Goal: Task Accomplishment & Management: Use online tool/utility

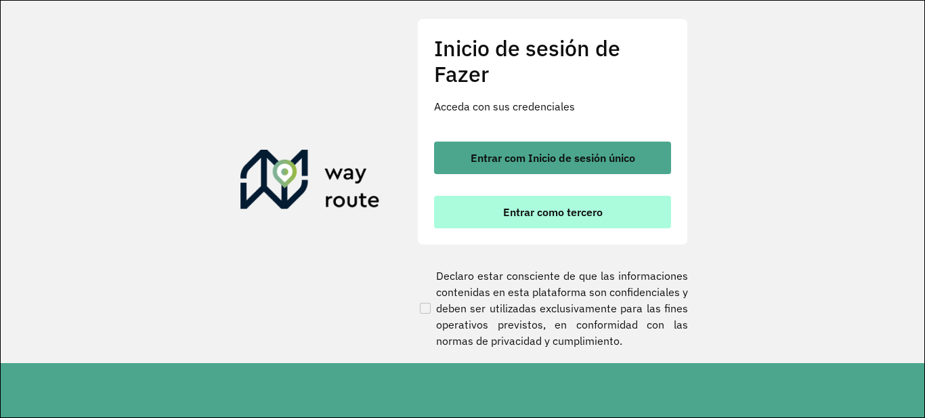
click at [610, 203] on button "Entrar como tercero" at bounding box center [552, 212] width 237 height 33
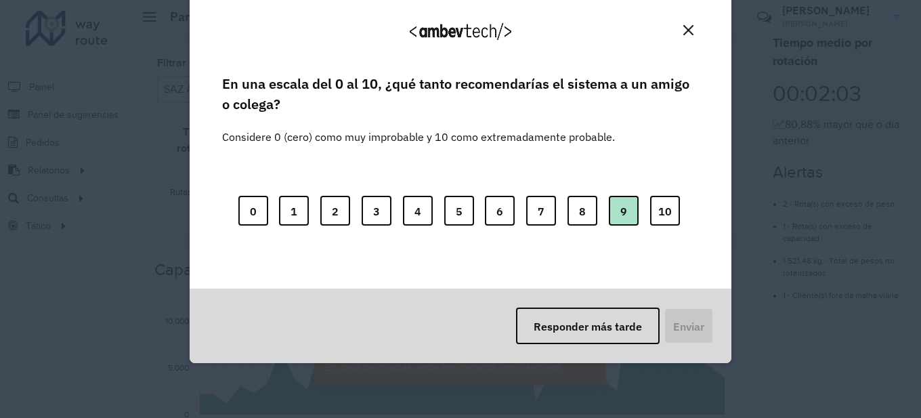
click at [629, 207] on button "9" at bounding box center [624, 211] width 30 height 30
click at [693, 324] on font "Enviar" at bounding box center [687, 327] width 31 height 14
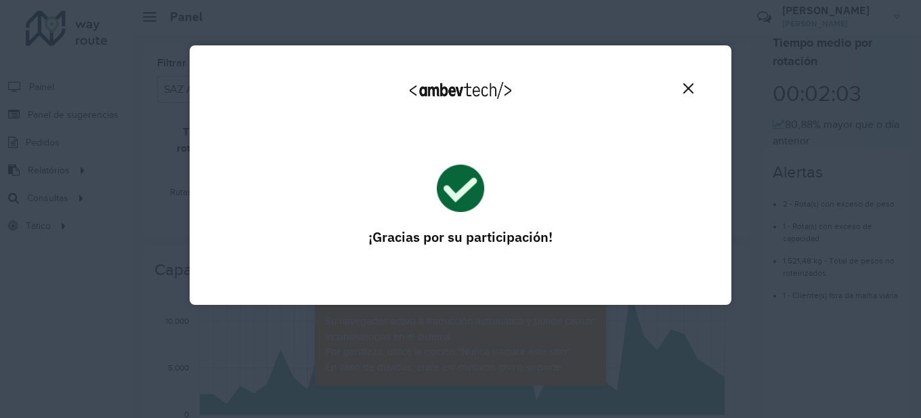
click at [688, 87] on img "Cerca" at bounding box center [688, 88] width 10 height 10
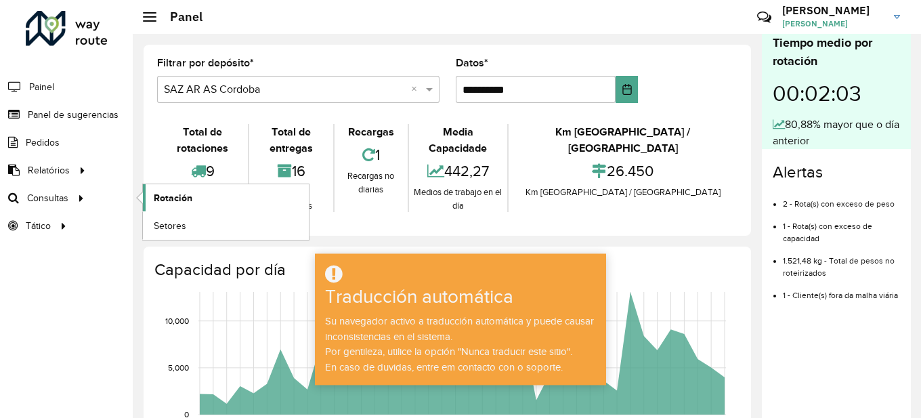
click at [184, 197] on font "Rotación" at bounding box center [173, 197] width 39 height 11
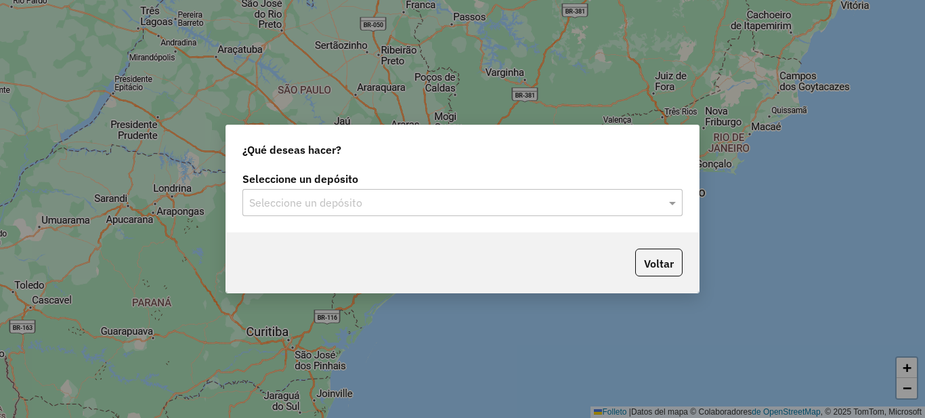
click at [432, 199] on input "text" at bounding box center [449, 203] width 400 height 16
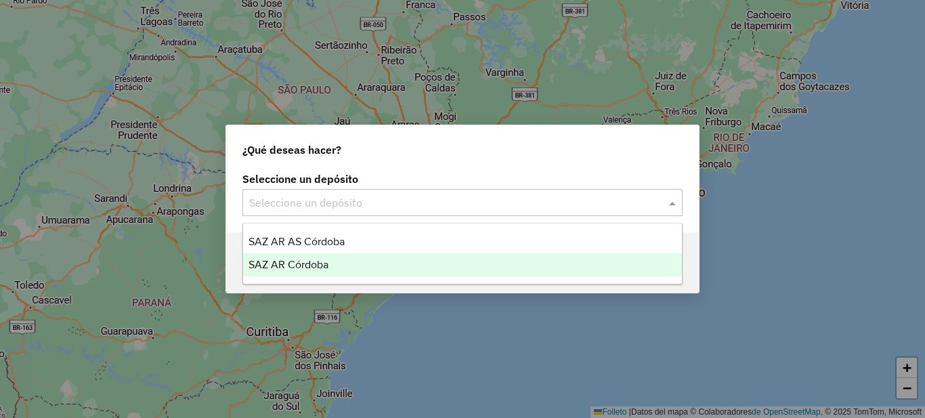
click at [335, 262] on div "SAZ AR Córdoba" at bounding box center [462, 264] width 439 height 23
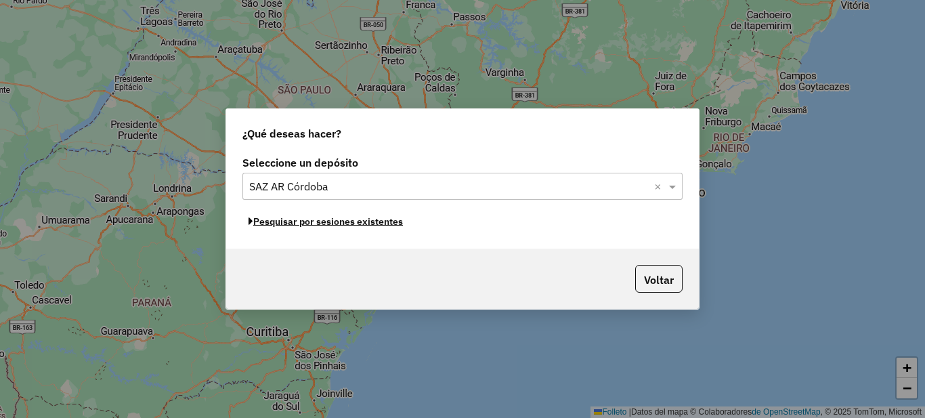
click at [379, 223] on font "Pesquisar por sesiones existentes" at bounding box center [328, 221] width 150 height 12
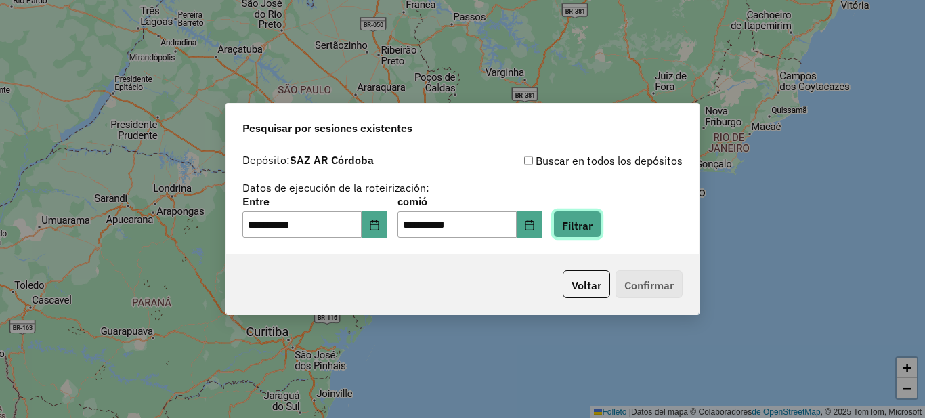
click at [593, 224] on font "Filtrar" at bounding box center [577, 225] width 30 height 14
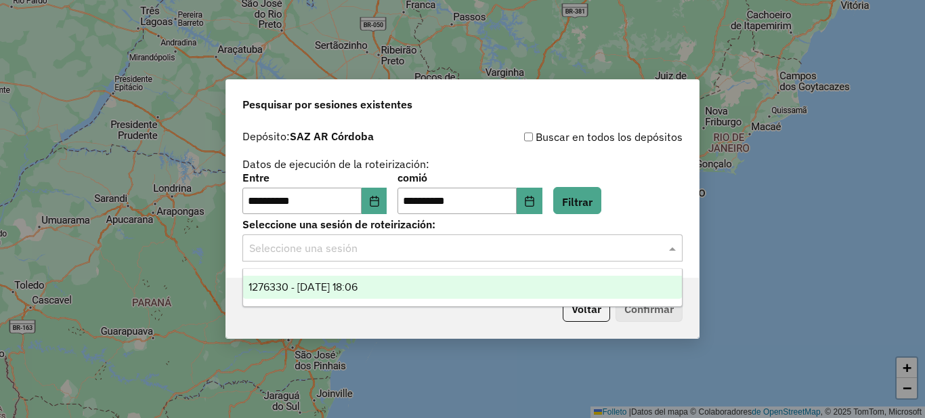
click at [412, 251] on input "text" at bounding box center [449, 248] width 400 height 16
click at [358, 284] on font "1276330 - 16/09/2025 18:06" at bounding box center [303, 287] width 109 height 12
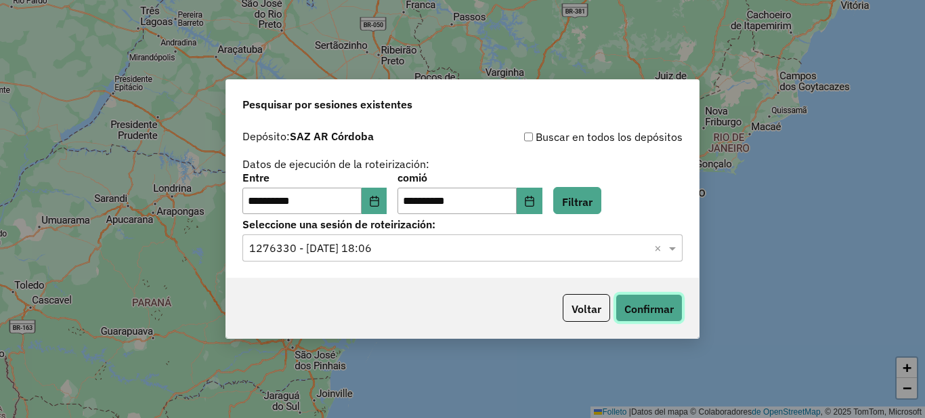
click at [635, 305] on font "Confirmar" at bounding box center [648, 309] width 49 height 14
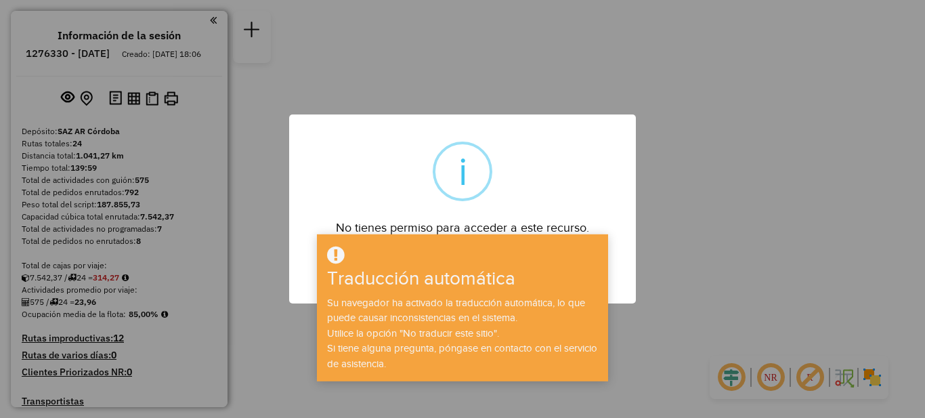
click at [699, 188] on div "× i No tienes permiso para acceder a este recurso. DE ACUERDO No Cancel" at bounding box center [462, 209] width 925 height 418
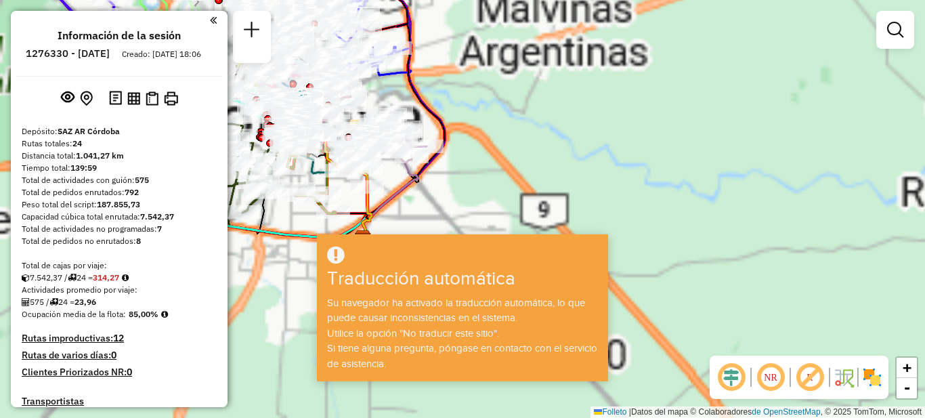
drag, startPoint x: 465, startPoint y: 206, endPoint x: 557, endPoint y: 228, distance: 94.6
click at [590, 253] on hb-app "Esperar... ¡Ventana emergente bloqueada! Seu navegador bloqueou automáticamente…" at bounding box center [462, 209] width 925 height 418
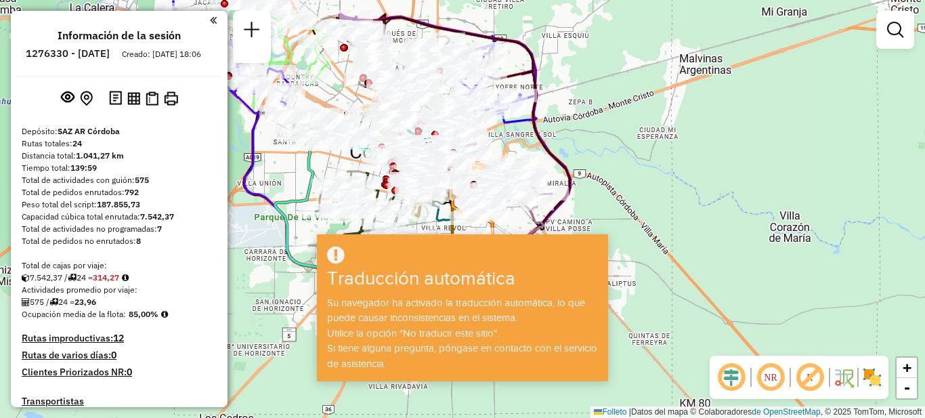
click at [210, 21] on em at bounding box center [213, 20] width 7 height 12
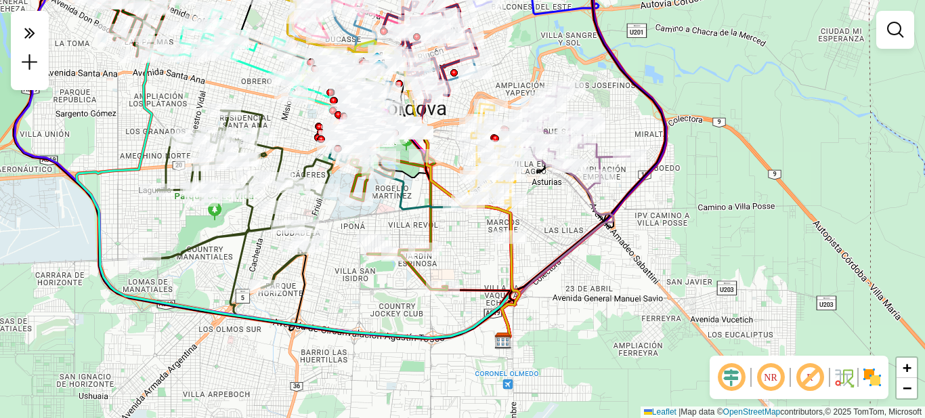
drag, startPoint x: 565, startPoint y: 173, endPoint x: 655, endPoint y: 88, distance: 124.1
click at [655, 88] on div "Janela de atendimento Grade de atendimento Capacidade Transportadoras Veículos …" at bounding box center [462, 209] width 925 height 418
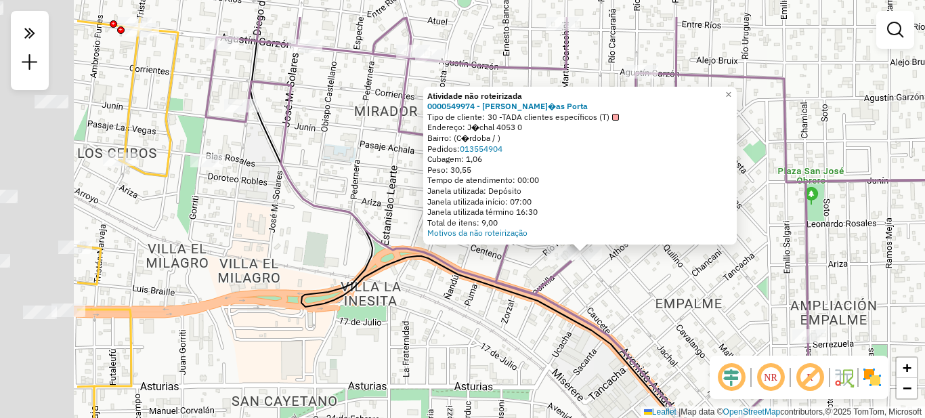
drag, startPoint x: 289, startPoint y: 276, endPoint x: 370, endPoint y: 278, distance: 81.3
click at [461, 335] on div "Atividade não roteirizada 0000549974 - Lucas Mat�as Porta Tipo de cliente: 30 -…" at bounding box center [462, 209] width 925 height 418
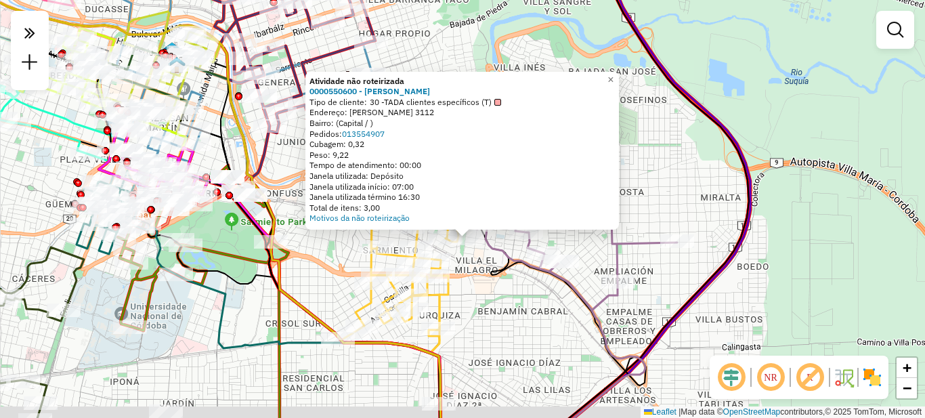
drag, startPoint x: 293, startPoint y: 283, endPoint x: 344, endPoint y: 269, distance: 53.4
click at [344, 269] on div "Atividade não roteirizada 0000550600 - Analia beatriz Romero Tipo de cliente: 3…" at bounding box center [462, 209] width 925 height 418
click at [326, 280] on div "Atividade não roteirizada 0000550600 - Analia beatriz Romero Tipo de cliente: 3…" at bounding box center [462, 209] width 925 height 418
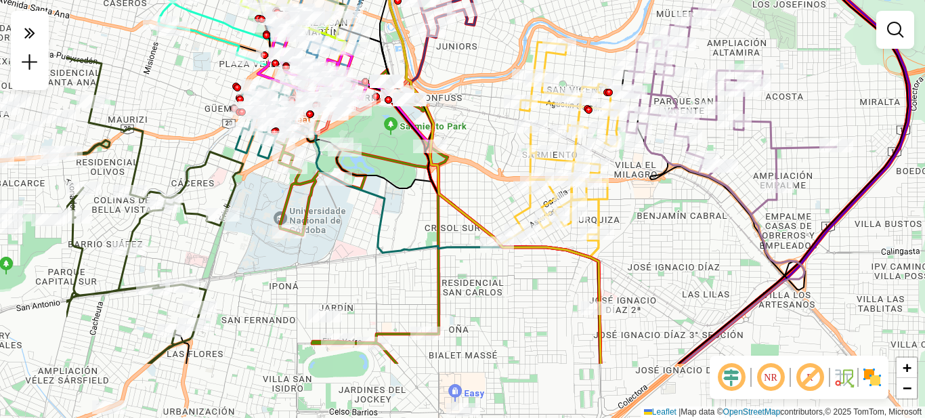
drag, startPoint x: 315, startPoint y: 282, endPoint x: 414, endPoint y: 177, distance: 145.2
click at [481, 147] on div "Janela de atendimento Grade de atendimento Capacidade Transportadoras Veículos …" at bounding box center [462, 209] width 925 height 418
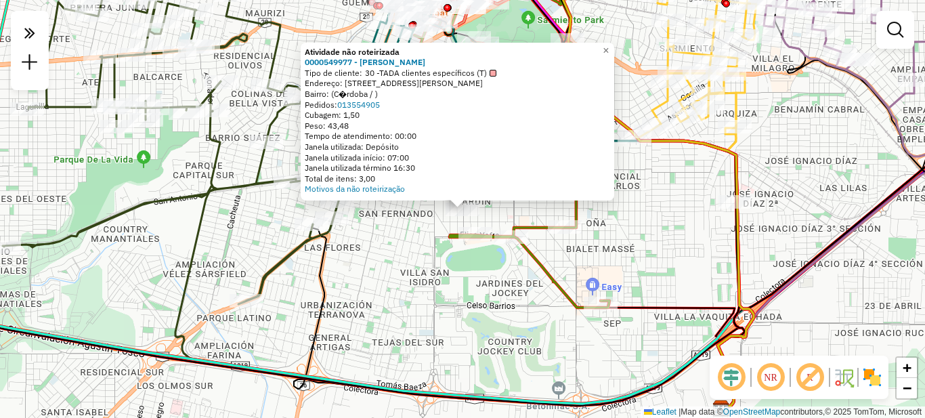
click at [404, 256] on div "Atividade não roteirizada 0000549977 - Pablo Chazarreta Tipo de cliente: 30 -TA…" at bounding box center [462, 209] width 925 height 418
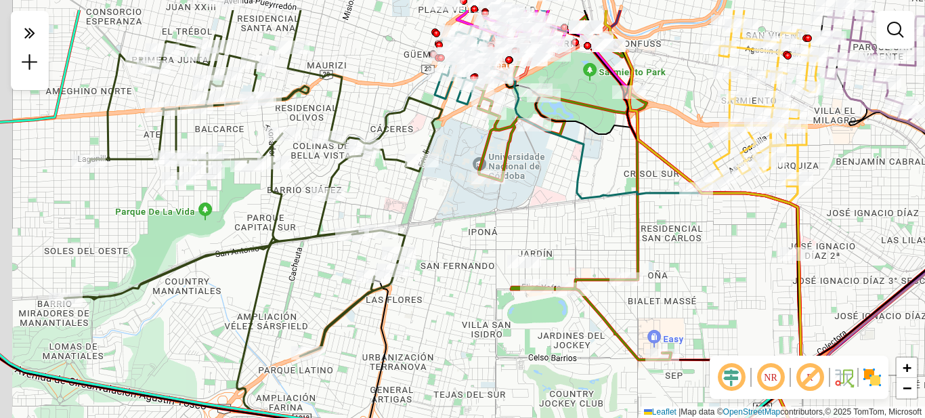
drag, startPoint x: 402, startPoint y: 198, endPoint x: 456, endPoint y: 245, distance: 72.5
click at [456, 245] on div "Janela de atendimento Grade de atendimento Capacidade Transportadoras Veículos …" at bounding box center [462, 209] width 925 height 418
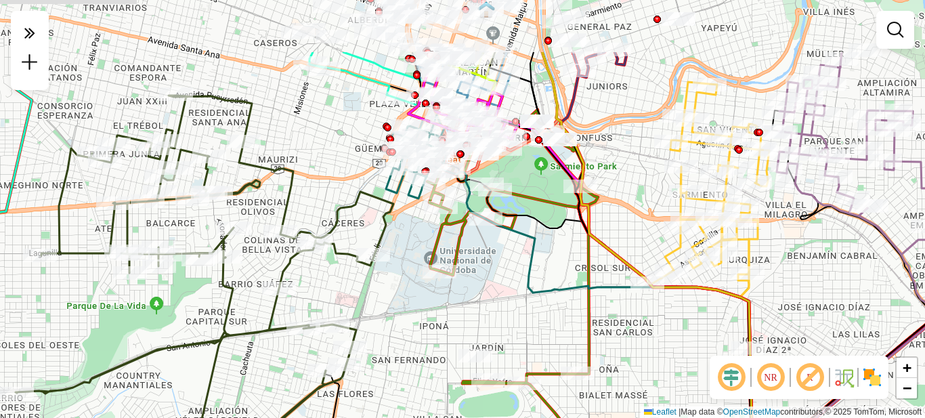
drag, startPoint x: 454, startPoint y: 237, endPoint x: 420, endPoint y: 289, distance: 62.5
click at [421, 299] on div "Janela de atendimento Grade de atendimento Capacidade Transportadoras Veículos …" at bounding box center [462, 209] width 925 height 418
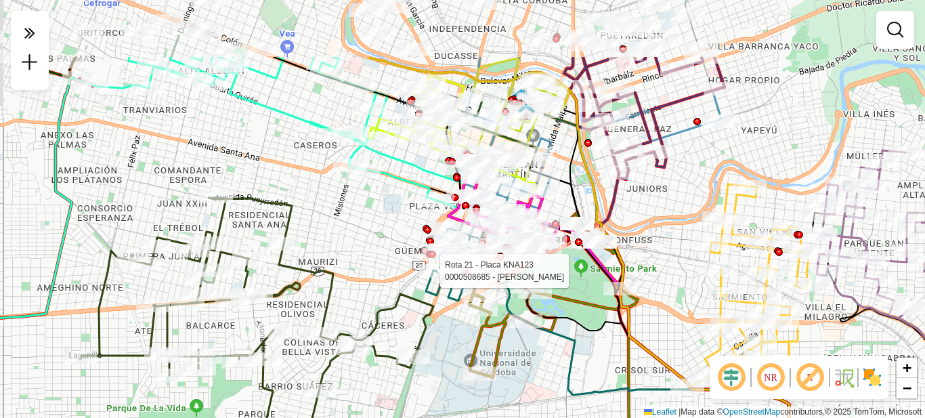
drag, startPoint x: 408, startPoint y: 181, endPoint x: 446, endPoint y: 278, distance: 104.3
click at [448, 278] on div at bounding box center [436, 271] width 34 height 14
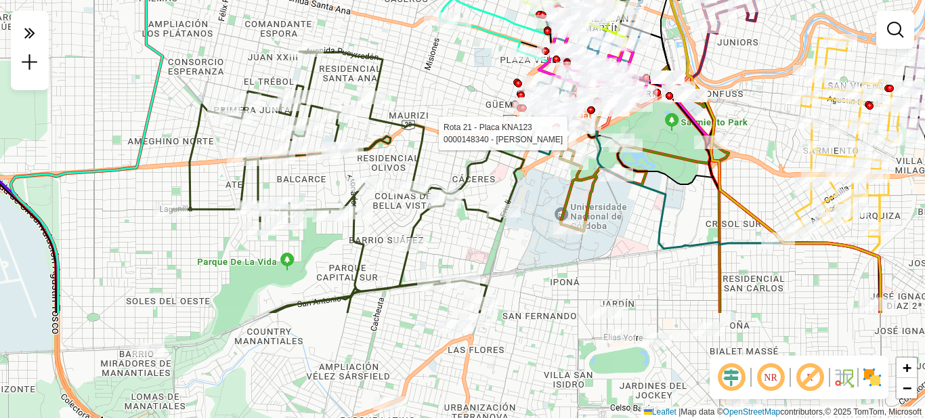
drag, startPoint x: 391, startPoint y: 227, endPoint x: 447, endPoint y: 111, distance: 128.4
click at [447, 111] on div "Rota 21 - Placa KNA123 0000148340 - Calvo Horacio Janela de atendimento Grade d…" at bounding box center [462, 209] width 925 height 418
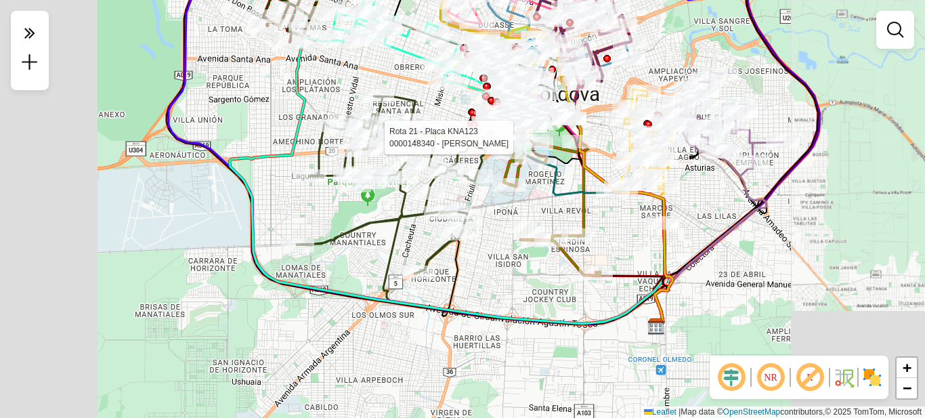
drag, startPoint x: 472, startPoint y: 141, endPoint x: 377, endPoint y: 237, distance: 135.5
click at [470, 140] on div at bounding box center [487, 133] width 34 height 14
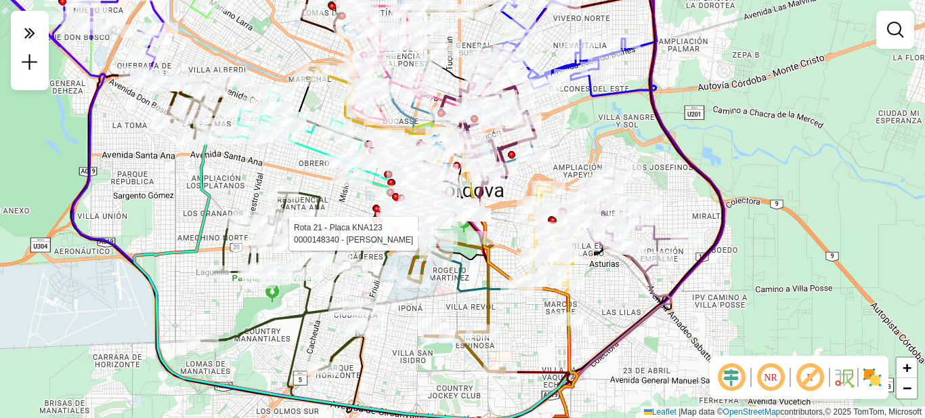
click at [656, 140] on div "Rota 21 - Placa KNA123 0000148340 - Calvo Horacio Janela de atendimento Grade d…" at bounding box center [462, 209] width 925 height 418
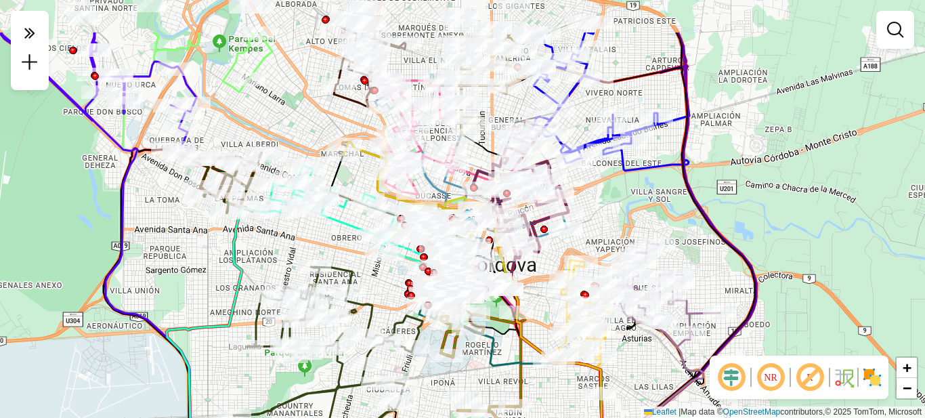
drag, startPoint x: 246, startPoint y: 152, endPoint x: 279, endPoint y: 226, distance: 80.9
click at [278, 226] on div "Janela de atendimento Grade de atendimento Capacidade Transportadoras Veículos …" at bounding box center [462, 209] width 925 height 418
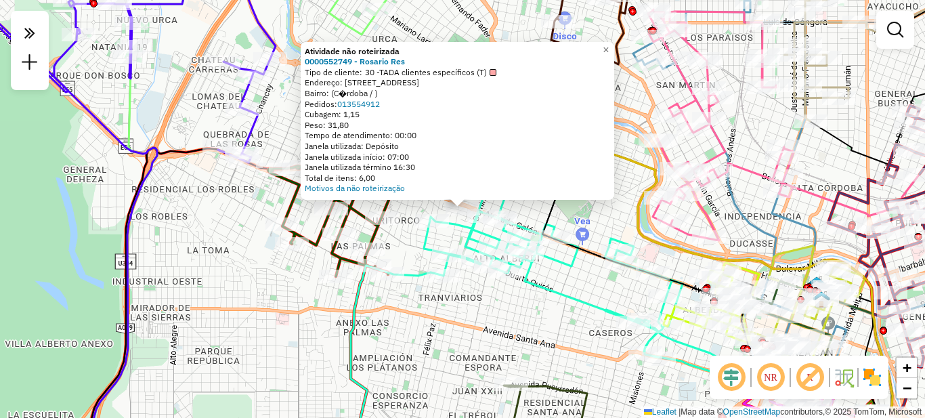
click at [233, 247] on div "Atividade não roteirizada 0000552749 - Rosario Res Tipo de cliente: 30 -TADA cl…" at bounding box center [462, 209] width 925 height 418
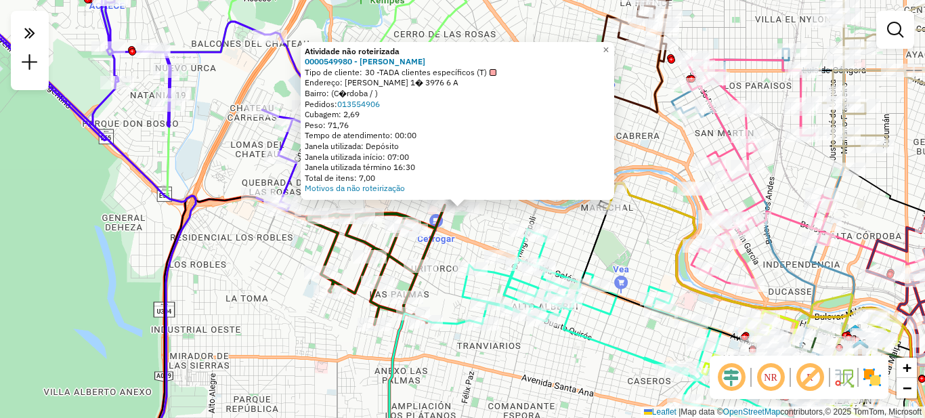
click at [488, 234] on div "Atividade não roteirizada 0000549980 - Matias Visotzky Tipo de cliente: 30 -TAD…" at bounding box center [462, 209] width 925 height 418
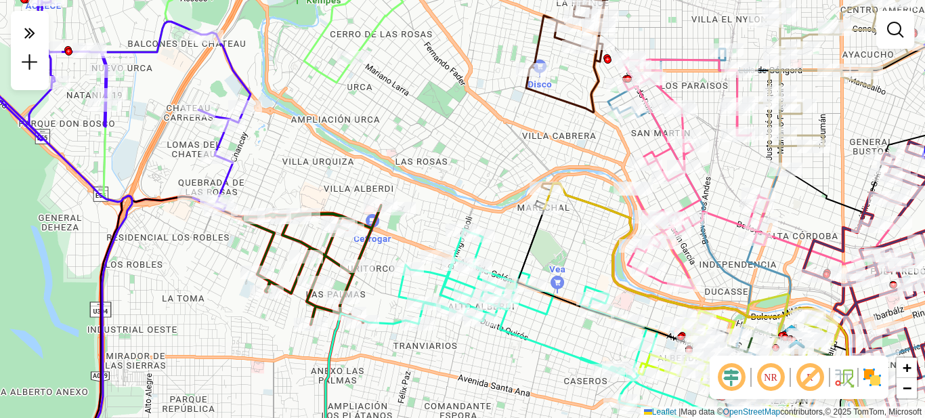
drag, startPoint x: 585, startPoint y: 255, endPoint x: 548, endPoint y: 255, distance: 37.2
click at [548, 255] on div "Janela de atendimento Grade de atendimento Capacidade Transportadoras Veículos …" at bounding box center [462, 209] width 925 height 418
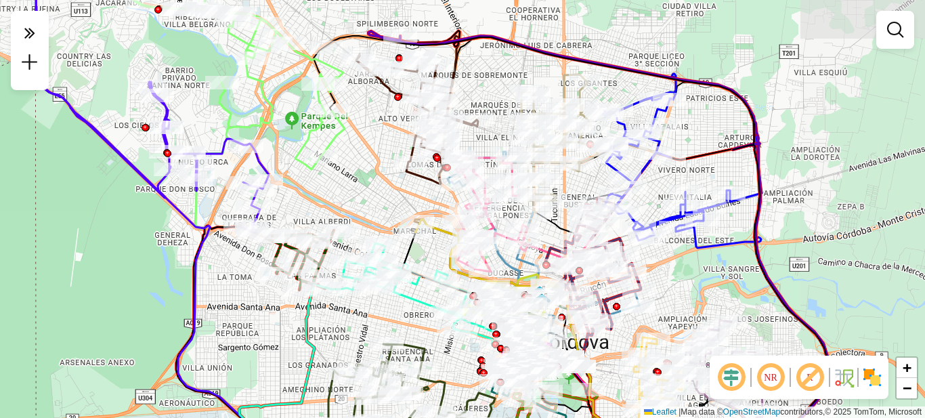
drag, startPoint x: 561, startPoint y: 260, endPoint x: 431, endPoint y: 261, distance: 130.0
click at [431, 261] on div "Janela de atendimento Grade de atendimento Capacidade Transportadoras Veículos …" at bounding box center [462, 209] width 925 height 418
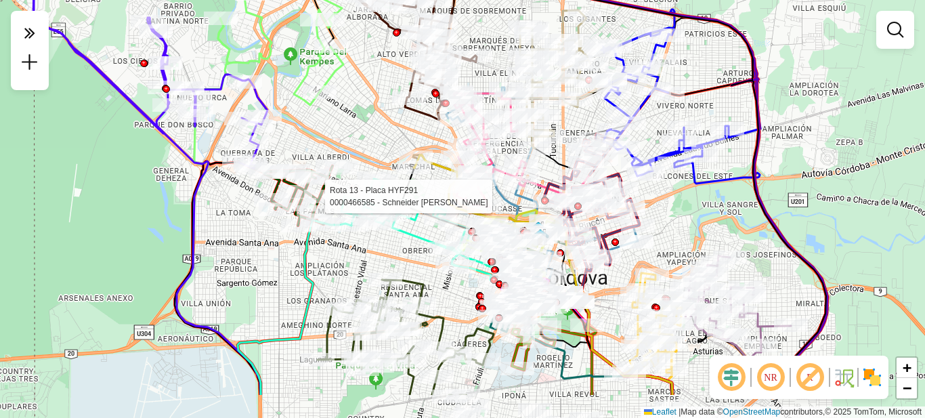
drag, startPoint x: 685, startPoint y: 266, endPoint x: 686, endPoint y: 240, distance: 25.8
click at [686, 240] on div "Rota 13 - Placa HYF291 0000466585 - Schneider Ricardo Roberto Janela de atendim…" at bounding box center [462, 209] width 925 height 418
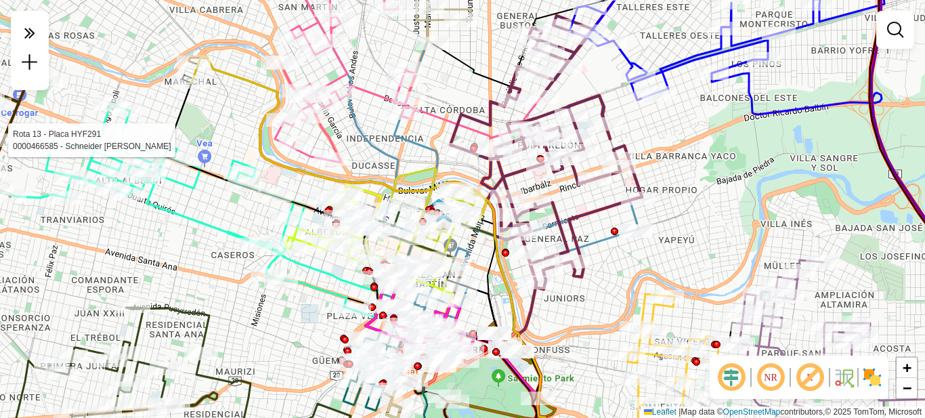
drag, startPoint x: 668, startPoint y: 260, endPoint x: 685, endPoint y: 253, distance: 18.2
click at [685, 253] on div "Rota 13 - Placa HYF291 0000466585 - Schneider Ricardo Roberto Janela de atendim…" at bounding box center [462, 209] width 925 height 418
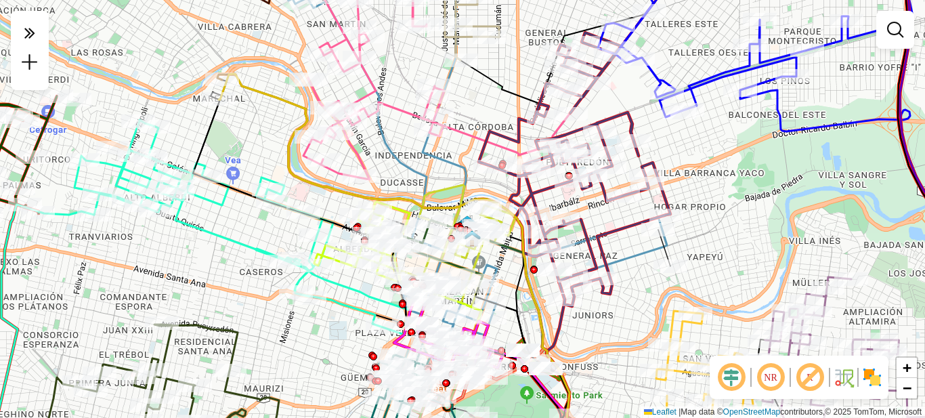
drag, startPoint x: 604, startPoint y: 260, endPoint x: 633, endPoint y: 277, distance: 33.1
click at [633, 277] on div "Janela de atendimento Grade de atendimento Capacidade Transportadoras Veículos …" at bounding box center [462, 209] width 925 height 418
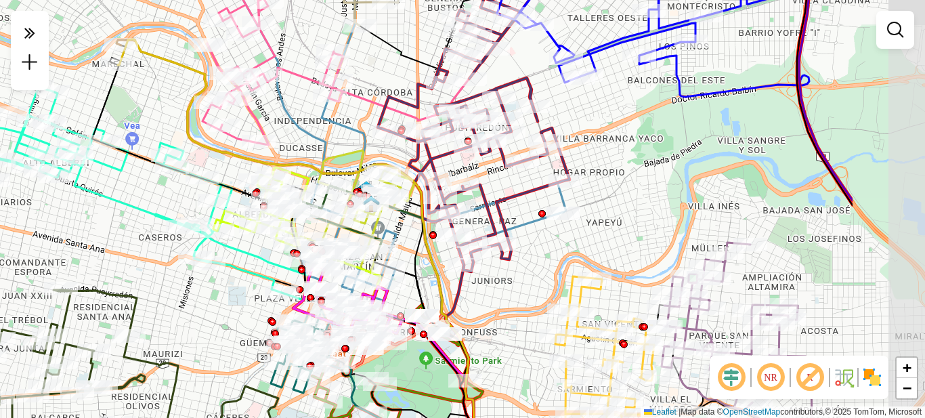
drag, startPoint x: 742, startPoint y: 183, endPoint x: 631, endPoint y: 202, distance: 112.7
click at [631, 202] on div "Janela de atendimento Grade de atendimento Capacidade Transportadoras Veículos …" at bounding box center [462, 209] width 925 height 418
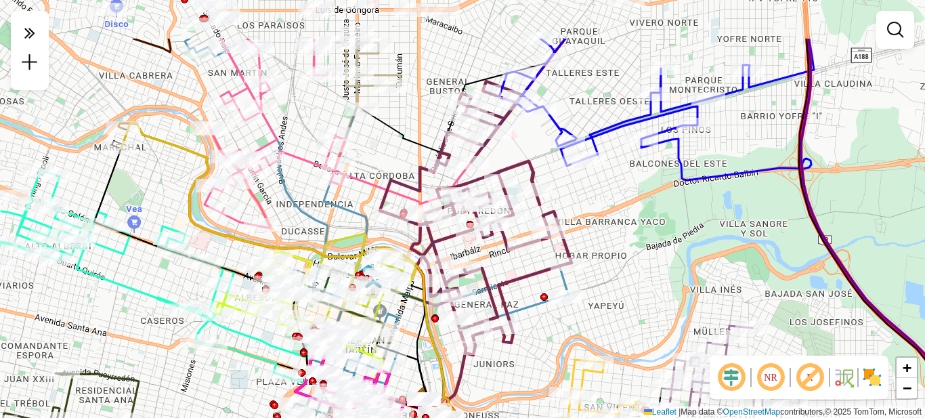
drag, startPoint x: 643, startPoint y: 180, endPoint x: 647, endPoint y: 261, distance: 80.7
click at [647, 261] on div "Janela de atendimento Grade de atendimento Capacidade Transportadoras Veículos …" at bounding box center [462, 209] width 925 height 418
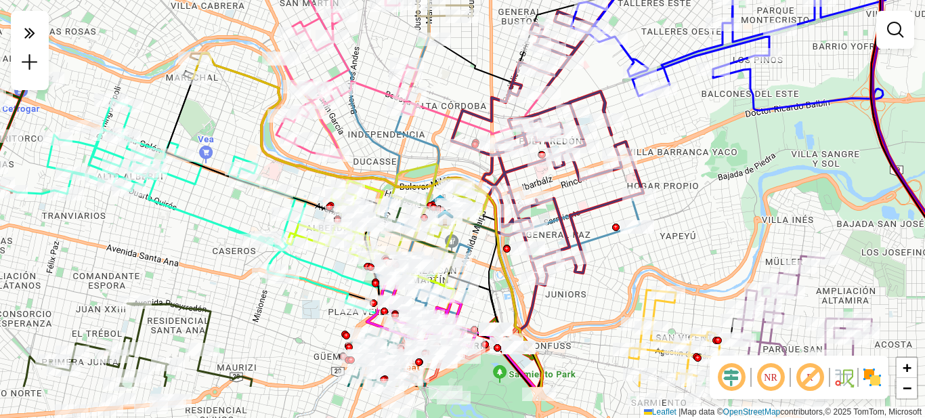
drag, startPoint x: 614, startPoint y: 249, endPoint x: 666, endPoint y: 177, distance: 88.2
click at [666, 169] on div "Janela de atendimento Grade de atendimento Capacidade Transportadoras Veículos …" at bounding box center [462, 209] width 925 height 418
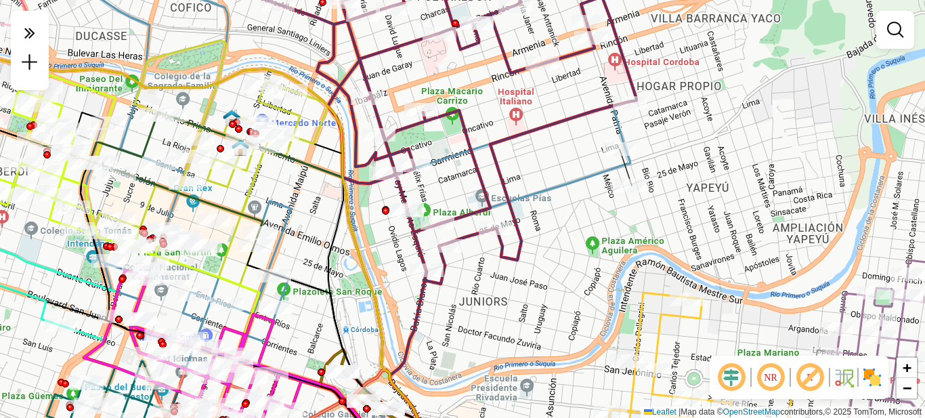
drag, startPoint x: 576, startPoint y: 251, endPoint x: 583, endPoint y: 228, distance: 24.2
click at [583, 228] on div "Janela de atendimento Grade de atendimento Capacidade Transportadoras Veículos …" at bounding box center [462, 209] width 925 height 418
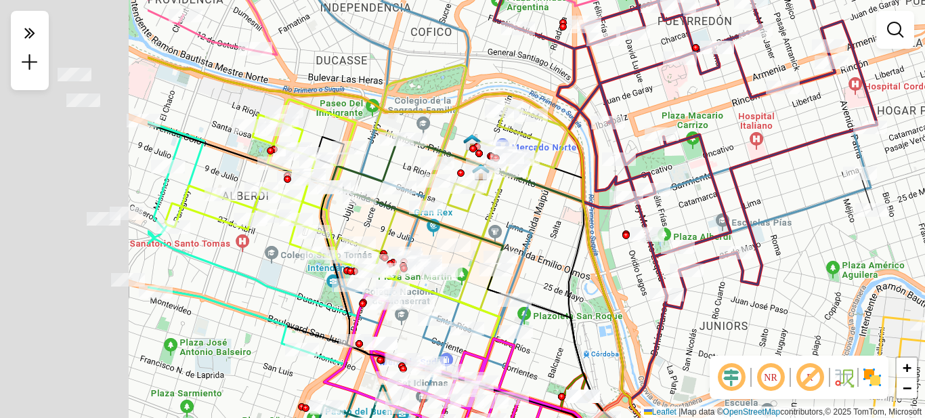
drag, startPoint x: 394, startPoint y: 256, endPoint x: 574, endPoint y: 280, distance: 181.1
click at [574, 280] on div "Janela de atendimento Grade de atendimento Capacidade Transportadoras Veículos …" at bounding box center [462, 209] width 925 height 418
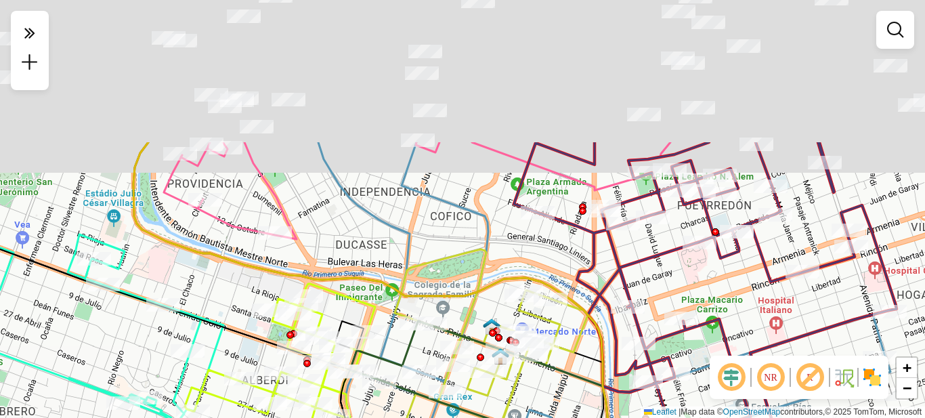
drag, startPoint x: 505, startPoint y: 81, endPoint x: 502, endPoint y: 267, distance: 186.3
click at [502, 276] on div "Janela de atendimento Grade de atendimento Capacidade Transportadoras Veículos …" at bounding box center [462, 209] width 925 height 418
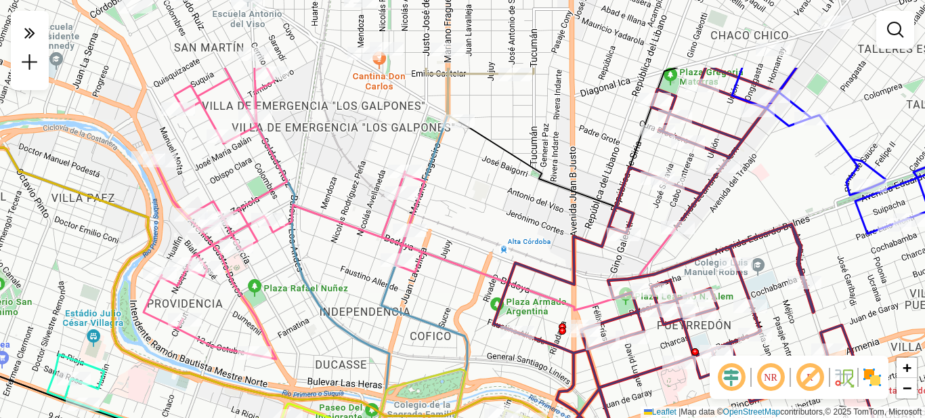
drag, startPoint x: 548, startPoint y: 124, endPoint x: 514, endPoint y: 286, distance: 165.4
click at [513, 294] on div "Rota 12 - Placa AD043AB 0000422079 - Bernavei Carlos Fabricio Janela de atendim…" at bounding box center [462, 209] width 925 height 418
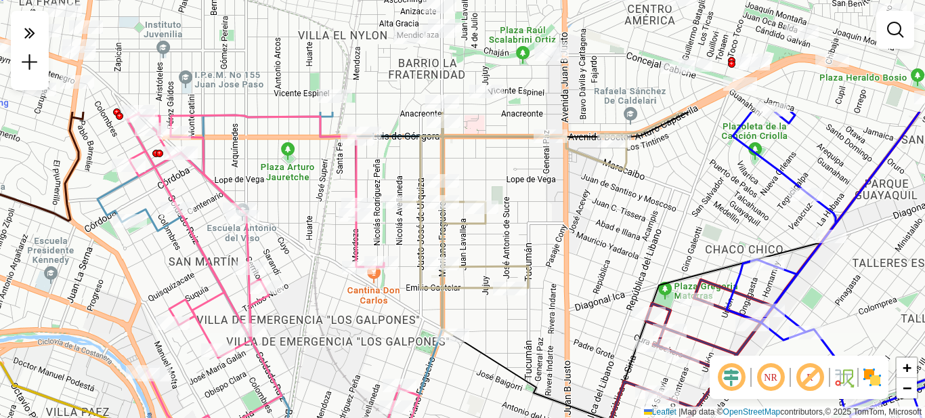
drag, startPoint x: 509, startPoint y: 162, endPoint x: 519, endPoint y: 316, distance: 154.0
click at [518, 319] on div "Rota 12 - Placa AD043AB 0000422079 - Bernavei Carlos Fabricio Janela de atendim…" at bounding box center [462, 209] width 925 height 418
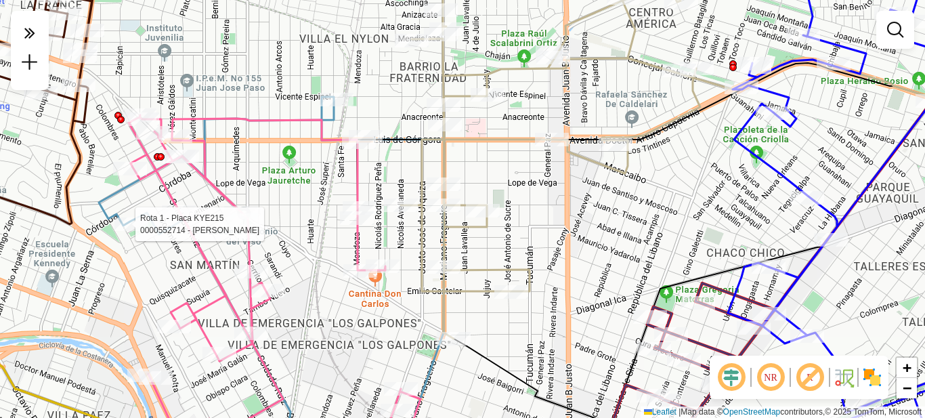
select select "**********"
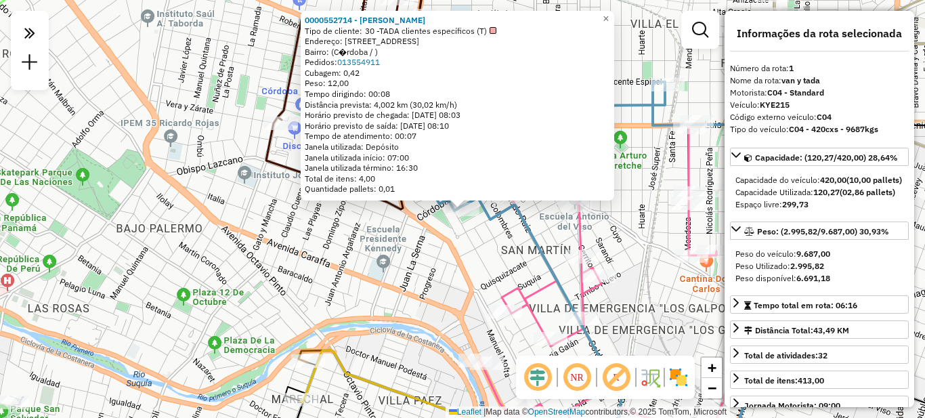
click at [268, 236] on div "0000552714 - Francisco Ferla Tipo de cliente: 30 -TADA clientes específicos (T)…" at bounding box center [462, 209] width 925 height 418
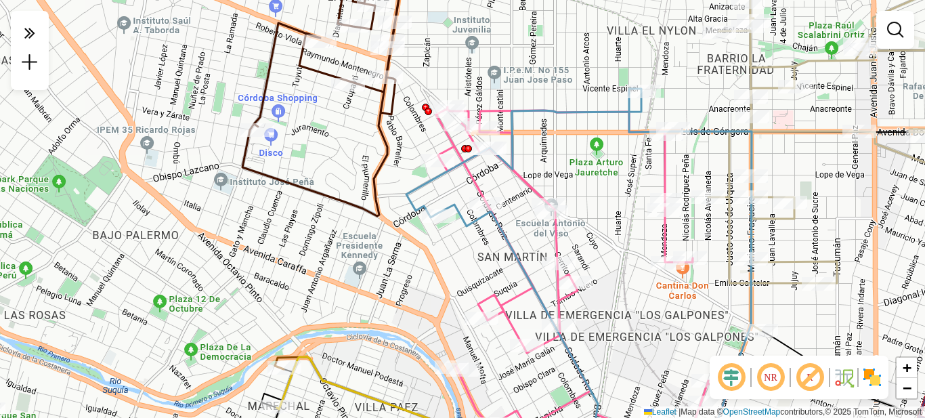
drag, startPoint x: 473, startPoint y: 248, endPoint x: 450, endPoint y: 255, distance: 24.7
click at [450, 255] on div "Janela de atendimento Grade de atendimento Capacidade Transportadoras Veículos …" at bounding box center [462, 209] width 925 height 418
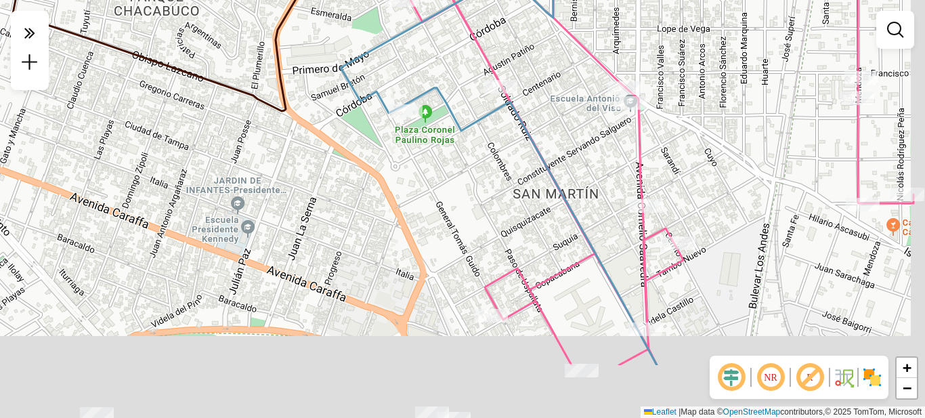
drag, startPoint x: 477, startPoint y: 181, endPoint x: 469, endPoint y: 160, distance: 22.3
click at [461, 144] on div "Janela de atendimento Grade de atendimento Capacidade Transportadoras Veículos …" at bounding box center [462, 209] width 925 height 418
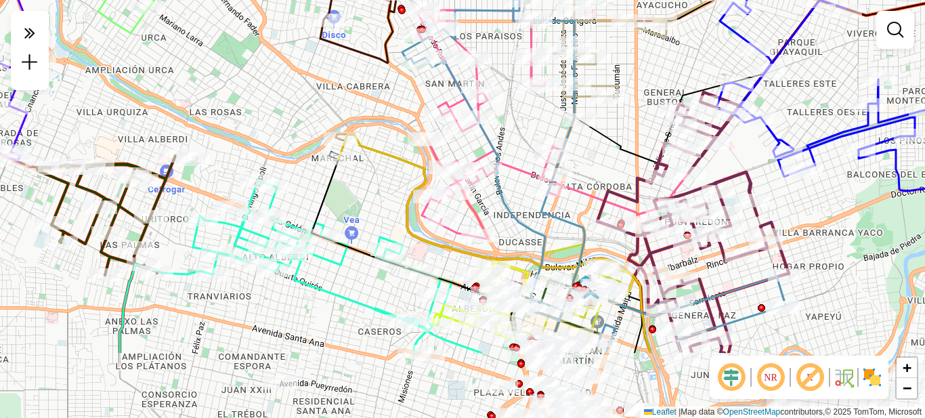
drag, startPoint x: 568, startPoint y: 247, endPoint x: 512, endPoint y: 141, distance: 120.0
click at [512, 141] on div "Janela de atendimento Grade de atendimento Capacidade Transportadoras Veículos …" at bounding box center [462, 209] width 925 height 418
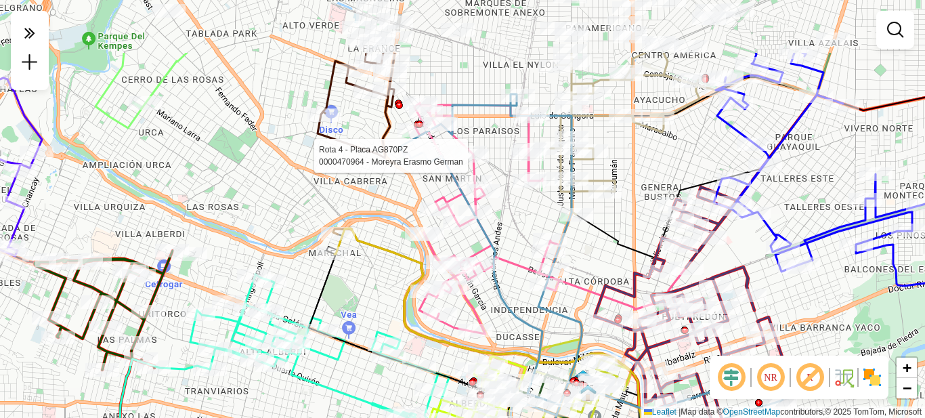
drag, startPoint x: 511, startPoint y: 127, endPoint x: 508, endPoint y: 224, distance: 96.9
click at [508, 224] on div "Rota 4 - Placa AG870PZ 0000470964 - Moreyra Erasmo German Janela de atendimento…" at bounding box center [462, 209] width 925 height 418
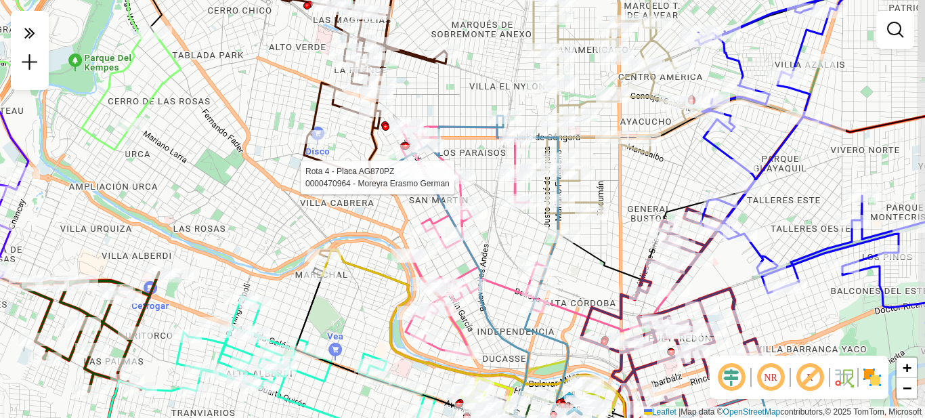
drag, startPoint x: 507, startPoint y: 184, endPoint x: 494, endPoint y: 203, distance: 23.5
click at [494, 203] on div "Rota 4 - Placa AG870PZ 0000470964 - Moreyra Erasmo German Janela de atendimento…" at bounding box center [462, 209] width 925 height 418
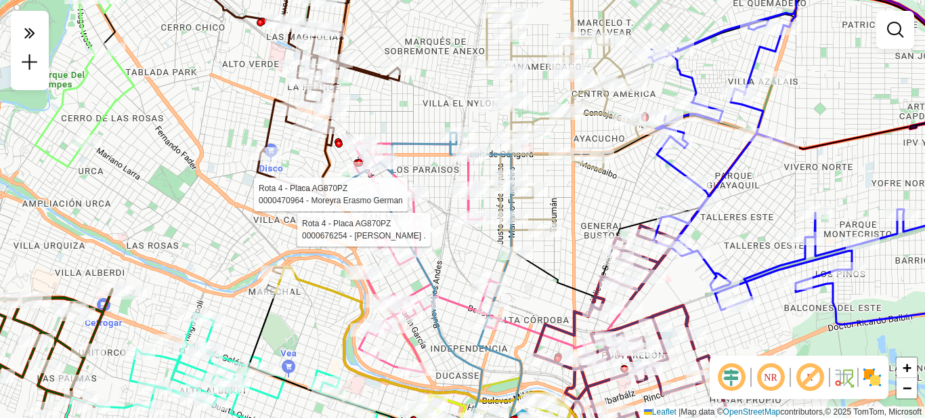
click at [427, 104] on div "Rota 4 - Placa AG870PZ 0000470964 - Moreyra Erasmo German Rota 4 - Placa AG870P…" at bounding box center [462, 209] width 925 height 418
click at [425, 104] on div "Rota 4 - Placa AG870PZ 0000470964 - Moreyra Erasmo German Rota 4 - Placa AG870P…" at bounding box center [462, 209] width 925 height 418
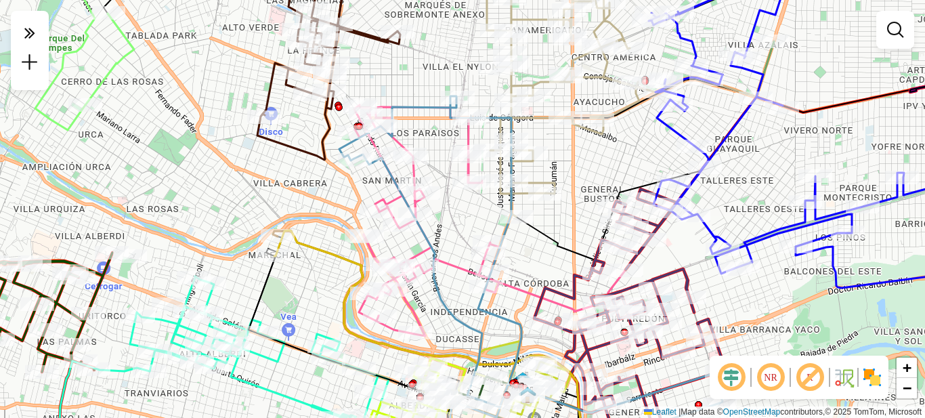
drag, startPoint x: 324, startPoint y: 325, endPoint x: 324, endPoint y: 288, distance: 36.6
click at [324, 288] on div "Janela de atendimento Grade de atendimento Capacidade Transportadoras Veículos …" at bounding box center [462, 209] width 925 height 418
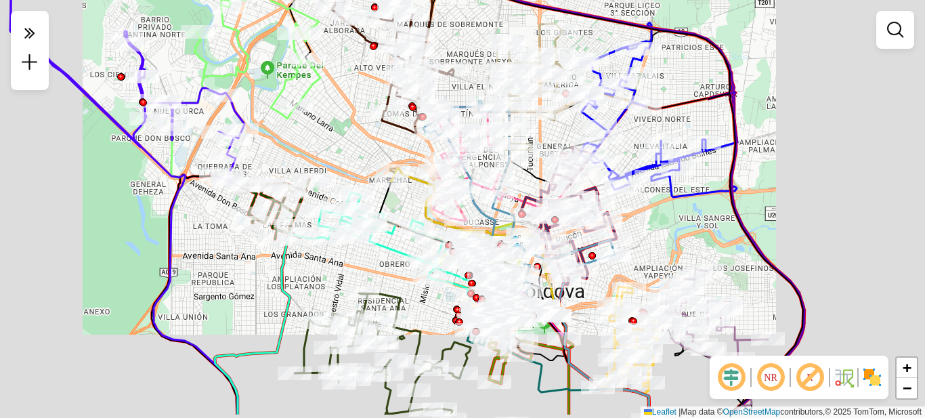
drag, startPoint x: 656, startPoint y: 249, endPoint x: 653, endPoint y: 239, distance: 10.7
click at [653, 239] on div "Rota 8 - Placa HYF293 0000513704 - EXPEND MATIC S.R.L. Janela de atendimento Gr…" at bounding box center [462, 209] width 925 height 418
